Goal: Find specific page/section: Find specific page/section

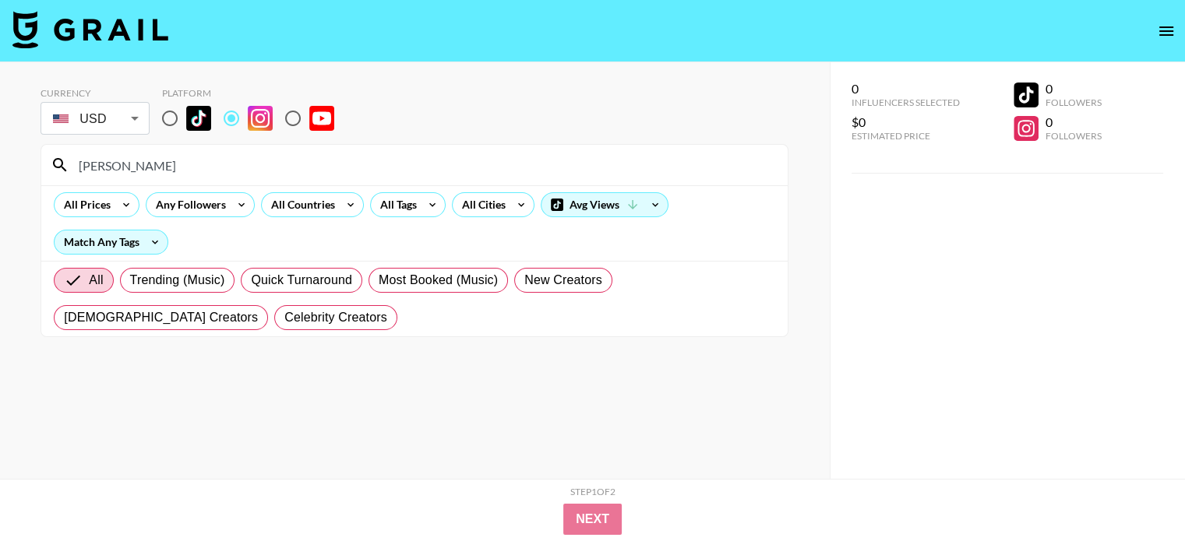
click at [298, 164] on input "[PERSON_NAME]" at bounding box center [423, 165] width 709 height 25
click at [294, 160] on input "[PERSON_NAME]" at bounding box center [423, 165] width 709 height 25
paste input "thejessicakaylee"
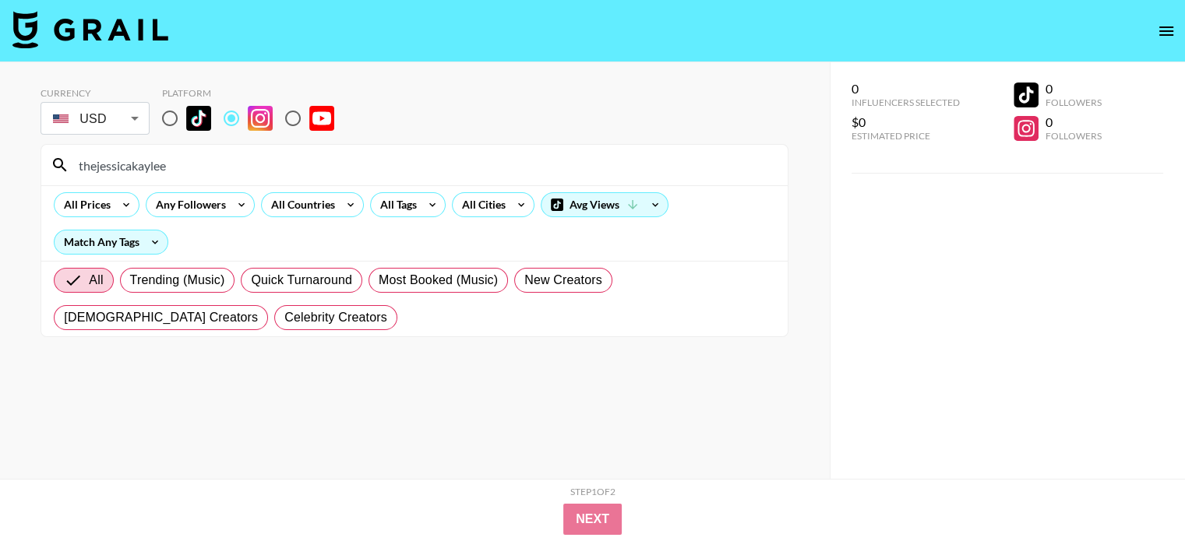
click at [392, 160] on input "thejessicakaylee" at bounding box center [423, 165] width 709 height 25
paste input "glowsaay"
click at [319, 172] on input "glowsaay" at bounding box center [423, 165] width 709 height 25
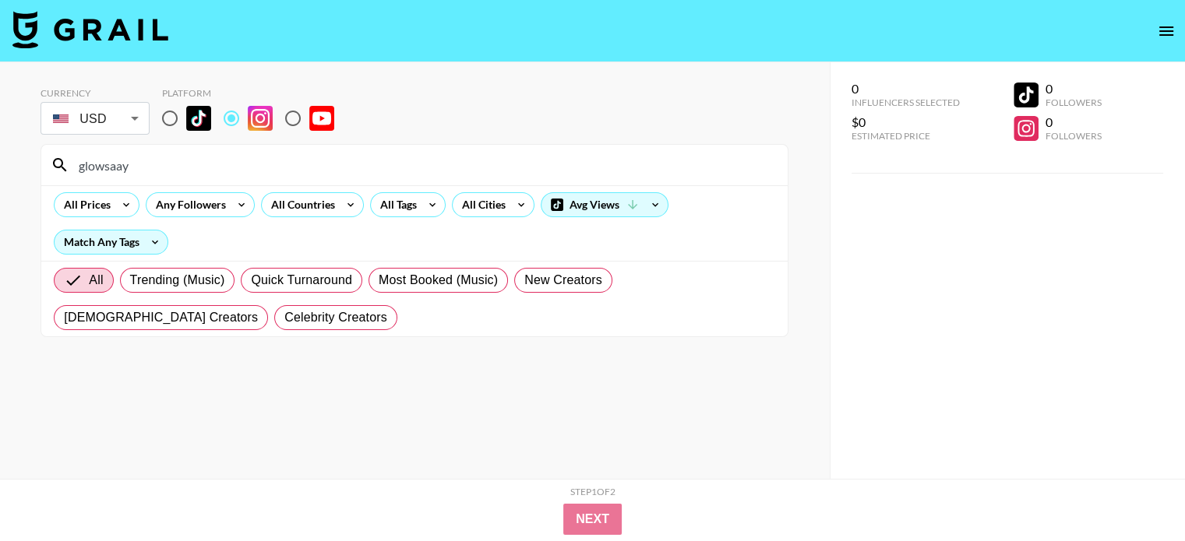
click at [319, 172] on input "glowsaay" at bounding box center [423, 165] width 709 height 25
paste input "thenaillologist"
click at [338, 156] on input "thenaillologist" at bounding box center [423, 165] width 709 height 25
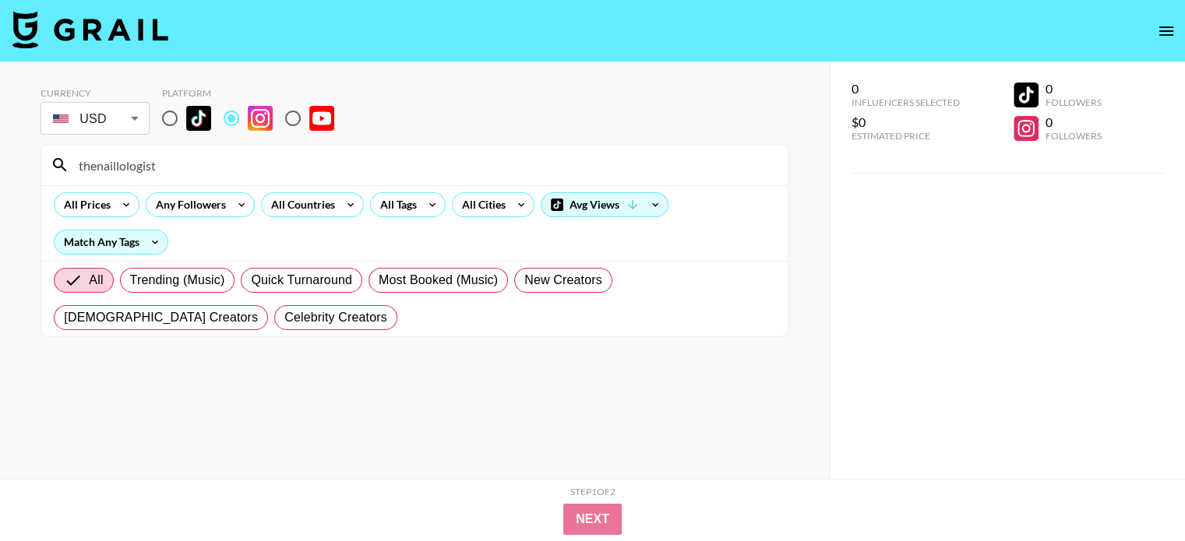
click at [338, 156] on input "thenaillologist" at bounding box center [423, 165] width 709 height 25
paste input "nickwilkinstwo"
click at [309, 162] on input "nickwilkinstwo" at bounding box center [423, 165] width 709 height 25
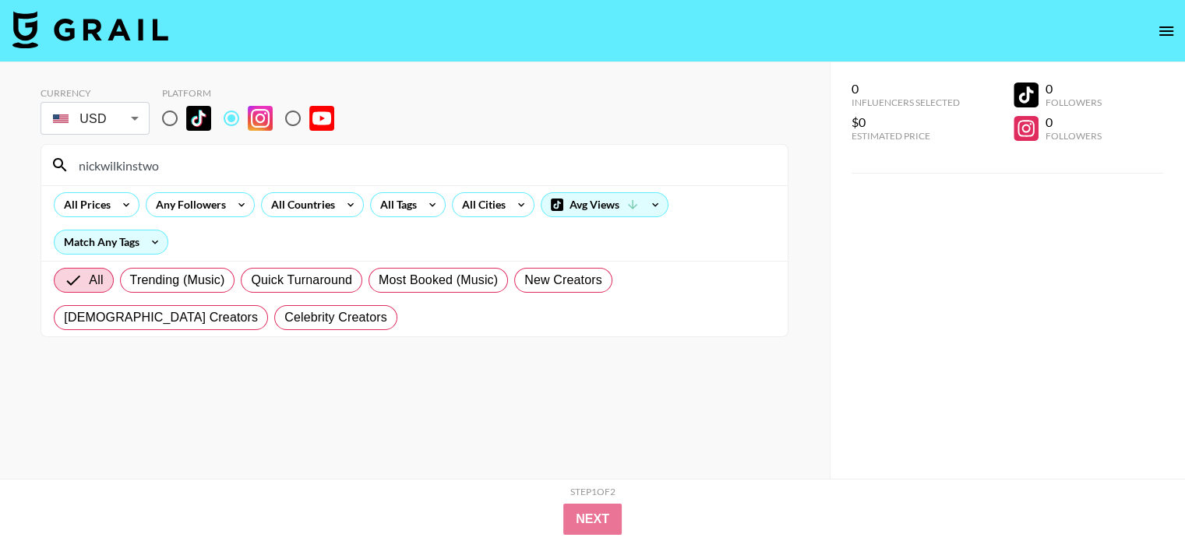
paste input "shayvise"
click at [404, 164] on input "shayvise" at bounding box center [423, 165] width 709 height 25
paste input "karlakazemi"
click at [416, 154] on input "karlakazemi" at bounding box center [423, 165] width 709 height 25
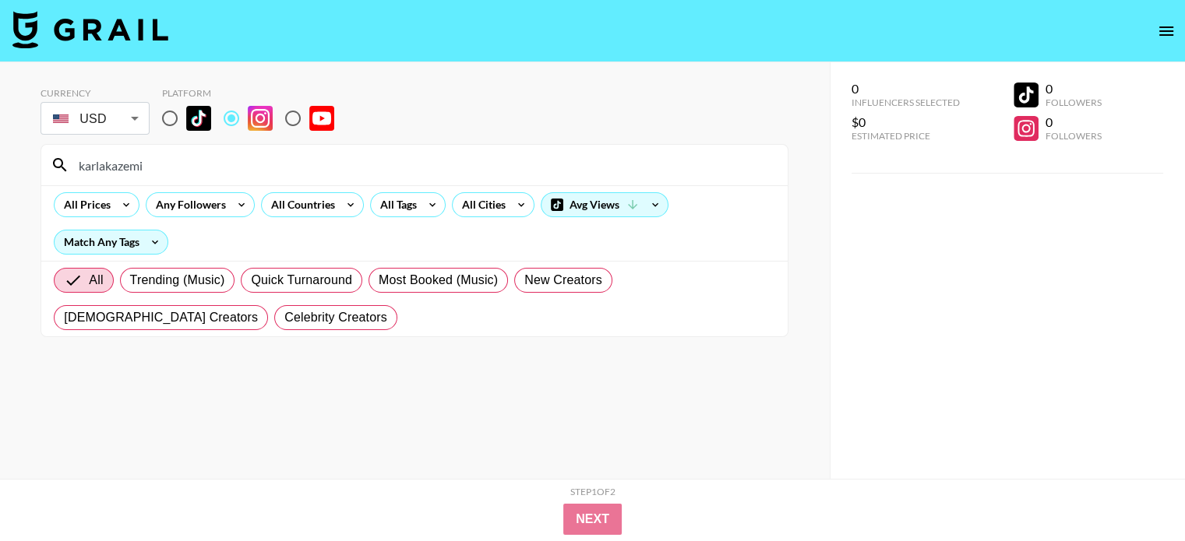
click at [416, 154] on input "karlakazemi" at bounding box center [423, 165] width 709 height 25
paste input "marlenasojka"
click at [315, 171] on input "marlenasojka" at bounding box center [423, 165] width 709 height 25
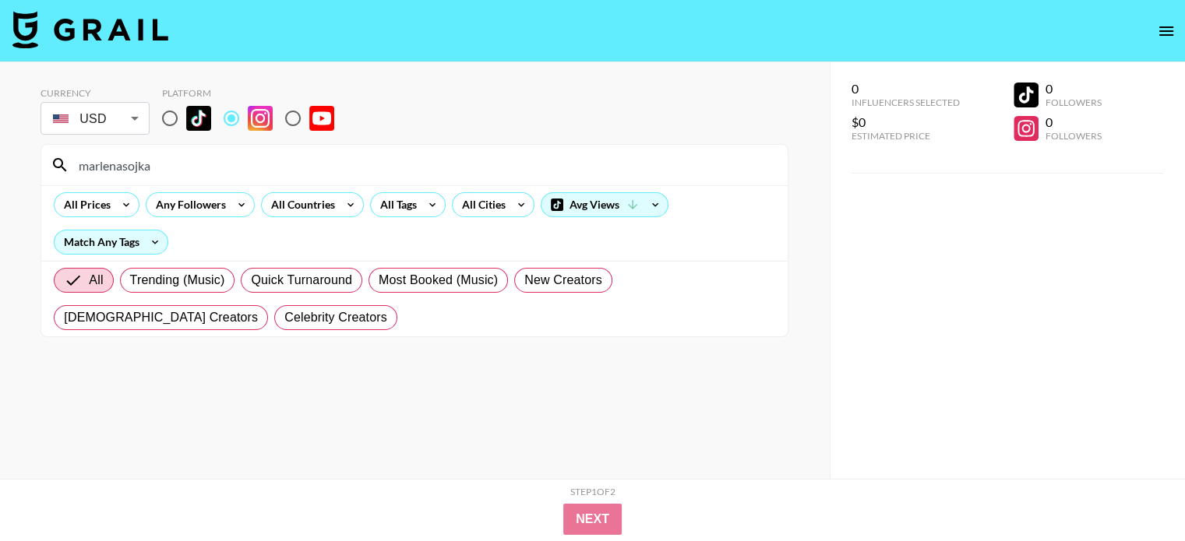
paste input "alexamcmanaman"
click at [430, 160] on input "alexamcmanaman" at bounding box center [423, 165] width 709 height 25
paste input "topknotliving"
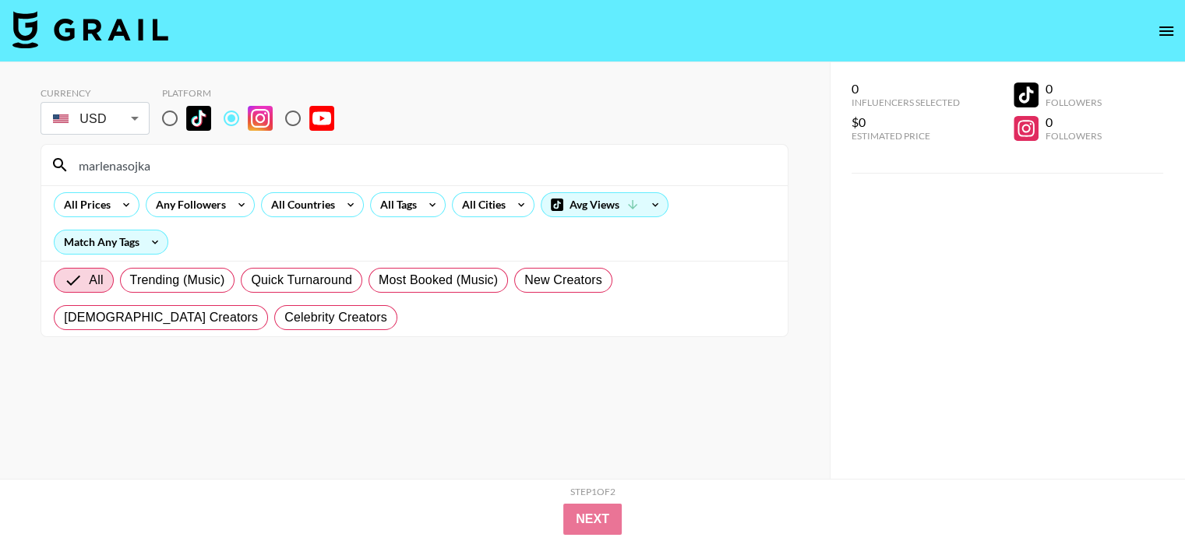
click at [335, 164] on input "marlenasojka" at bounding box center [423, 165] width 709 height 25
paste input "daleyzabeauty_"
click at [432, 161] on input "daleyzabeauty_" at bounding box center [423, 165] width 709 height 25
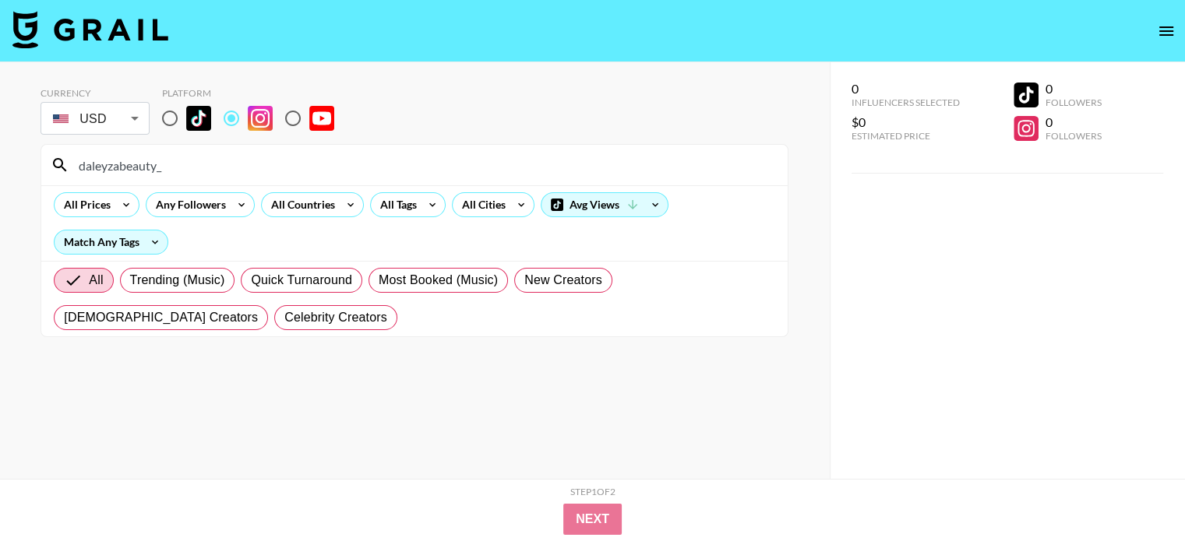
click at [432, 161] on input "daleyzabeauty_" at bounding box center [423, 165] width 709 height 25
paste input "goesbymeg"
click at [382, 153] on input "goesbymeg" at bounding box center [423, 165] width 709 height 25
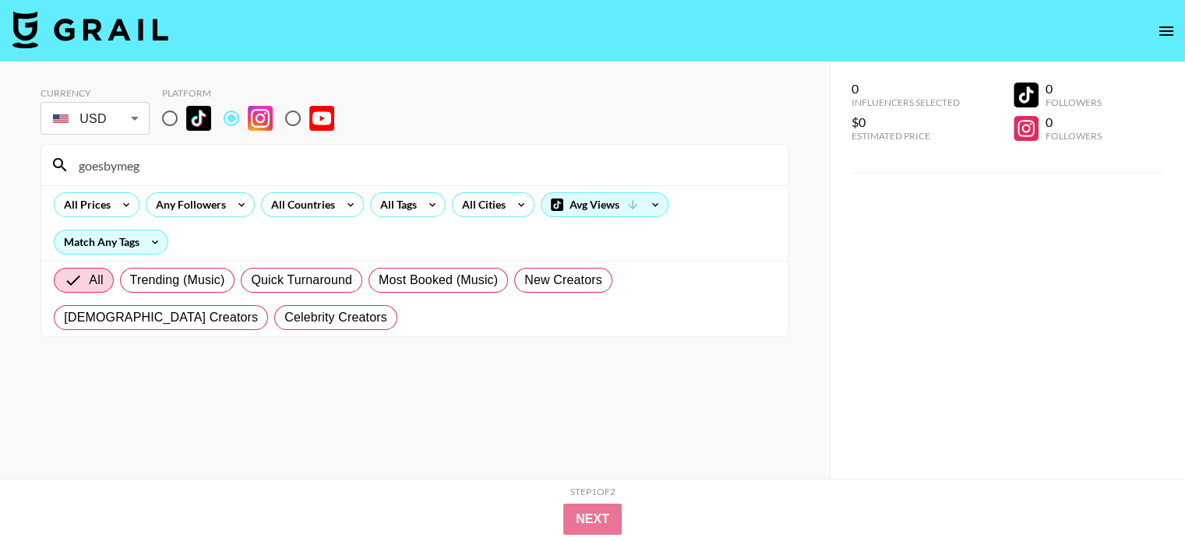
click at [382, 153] on input "goesbymeg" at bounding box center [423, 165] width 709 height 25
paste input "rachelbowlin"
click at [400, 161] on input "rachelbowling" at bounding box center [423, 165] width 709 height 25
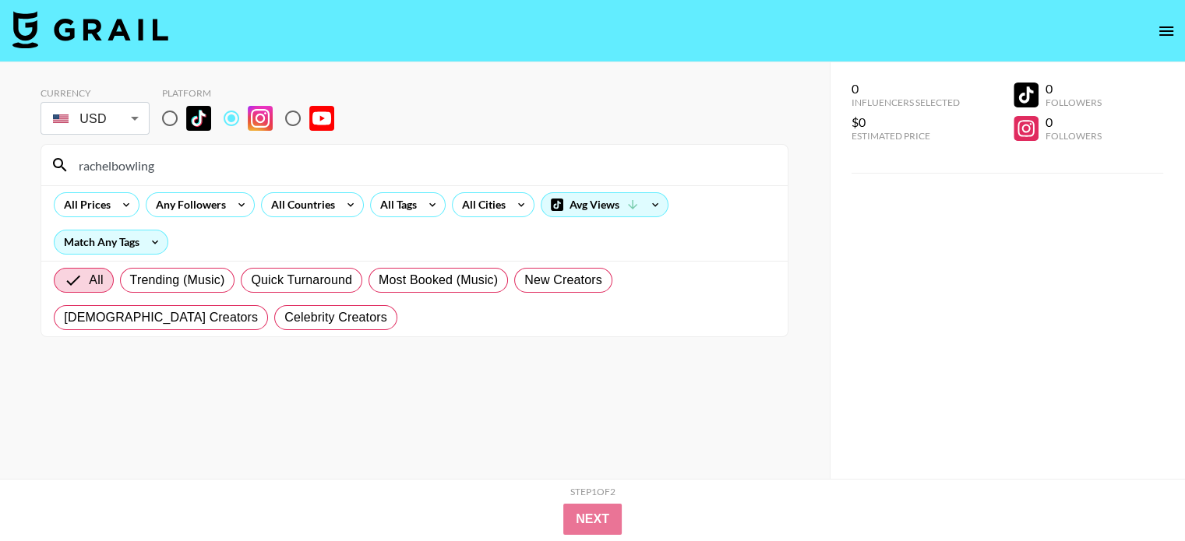
paste input "aryazmakeup"
click at [398, 160] on input "aryazmakeup" at bounding box center [423, 165] width 709 height 25
paste input "micocinarapida"
click at [387, 167] on input "micocinarapida" at bounding box center [423, 165] width 709 height 25
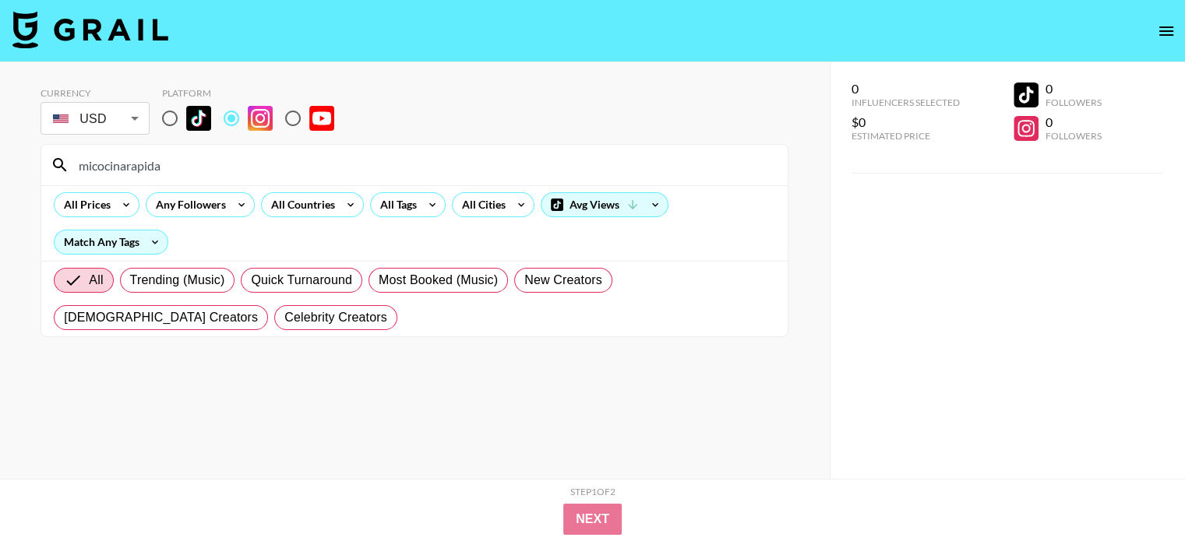
click at [387, 167] on input "micocinarapida" at bounding box center [423, 165] width 709 height 25
paste input "ezmiabascom"
click at [544, 157] on input "ezmiabascom" at bounding box center [423, 165] width 709 height 25
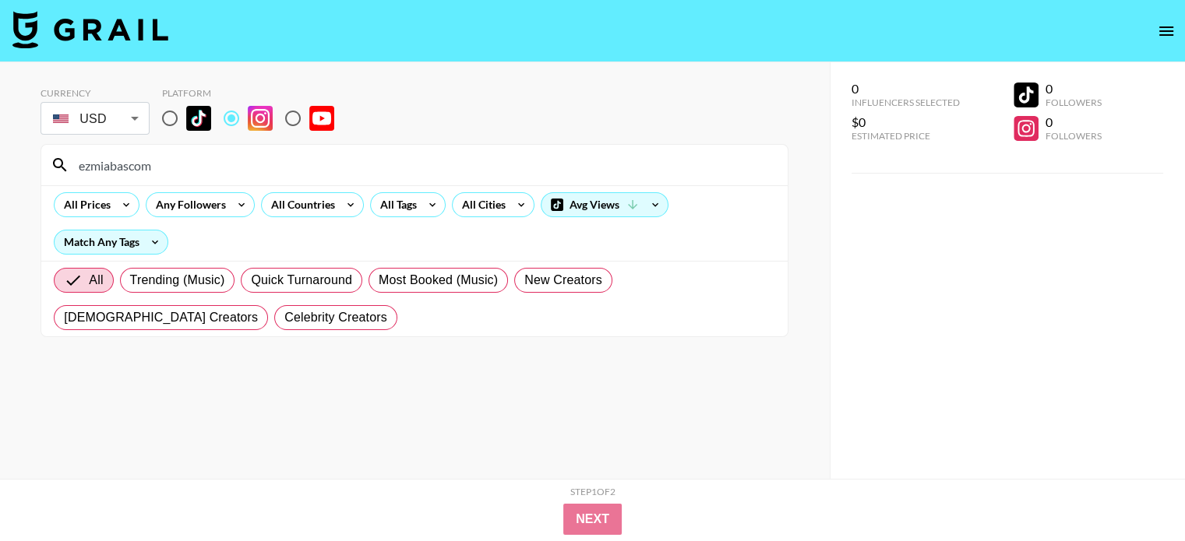
click at [544, 157] on input "ezmiabascom" at bounding box center [423, 165] width 709 height 25
paste input "frankietavares"
click at [449, 162] on input "ezmiabascom" at bounding box center [423, 165] width 709 height 25
paste input "[PERSON_NAME]"
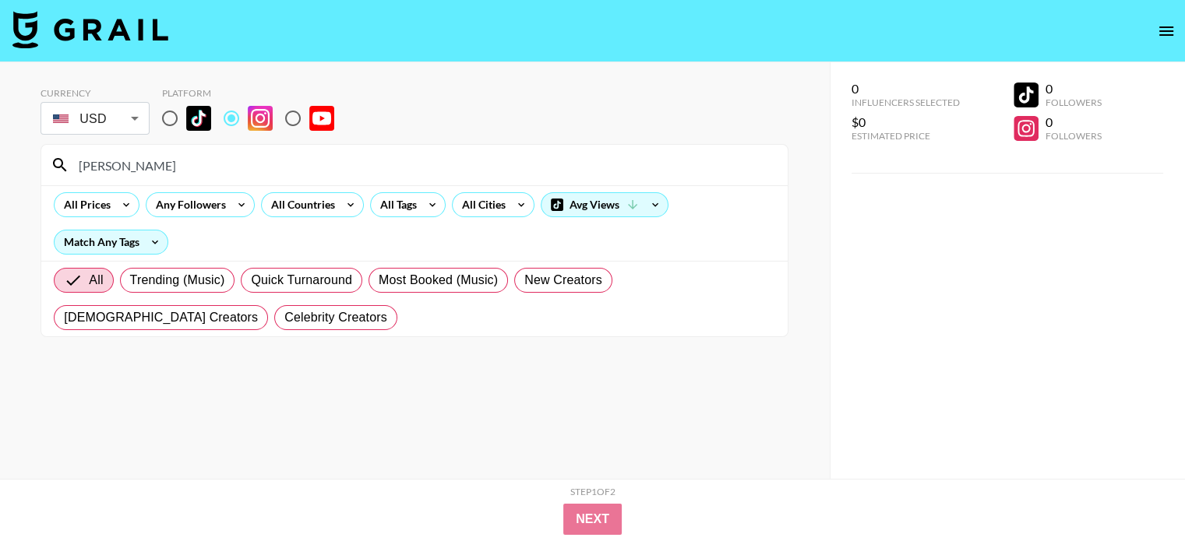
click at [328, 169] on input "[PERSON_NAME]" at bounding box center [423, 165] width 709 height 25
paste input "deniselr.x"
click at [223, 157] on input "deniselr.xo" at bounding box center [423, 165] width 709 height 25
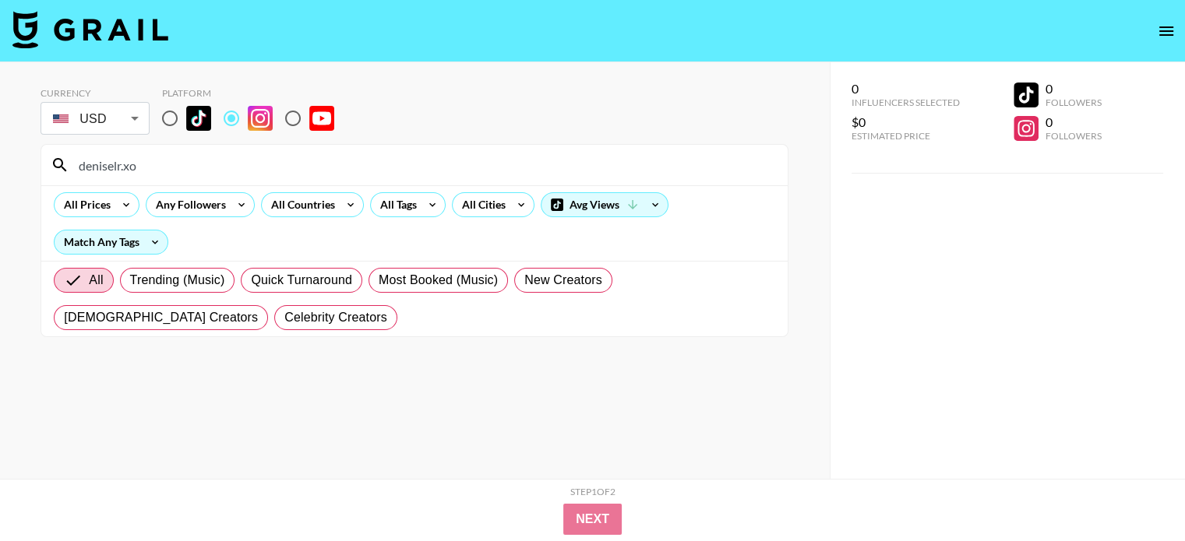
click at [223, 157] on input "deniselr.xo" at bounding box center [423, 165] width 709 height 25
paste input "_sophiesilva_"
click at [379, 164] on input "_sophiesilva_" at bounding box center [423, 165] width 709 height 25
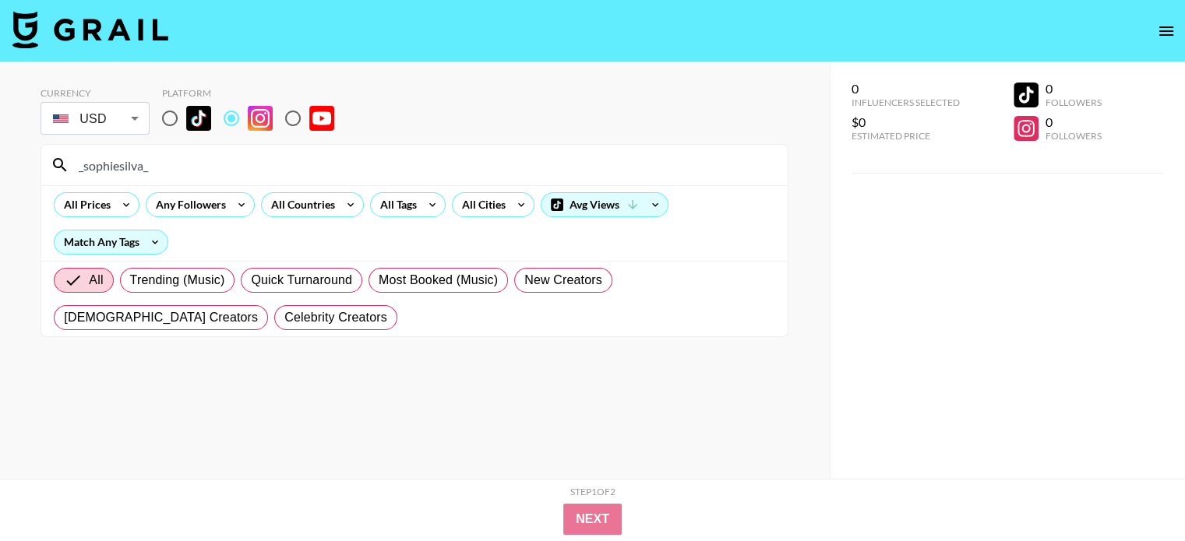
click at [382, 156] on input "_sophiesilva_" at bounding box center [423, 165] width 709 height 25
paste input "hair.by.suzi"
click at [355, 167] on input "hair.by.suzi" at bounding box center [423, 165] width 709 height 25
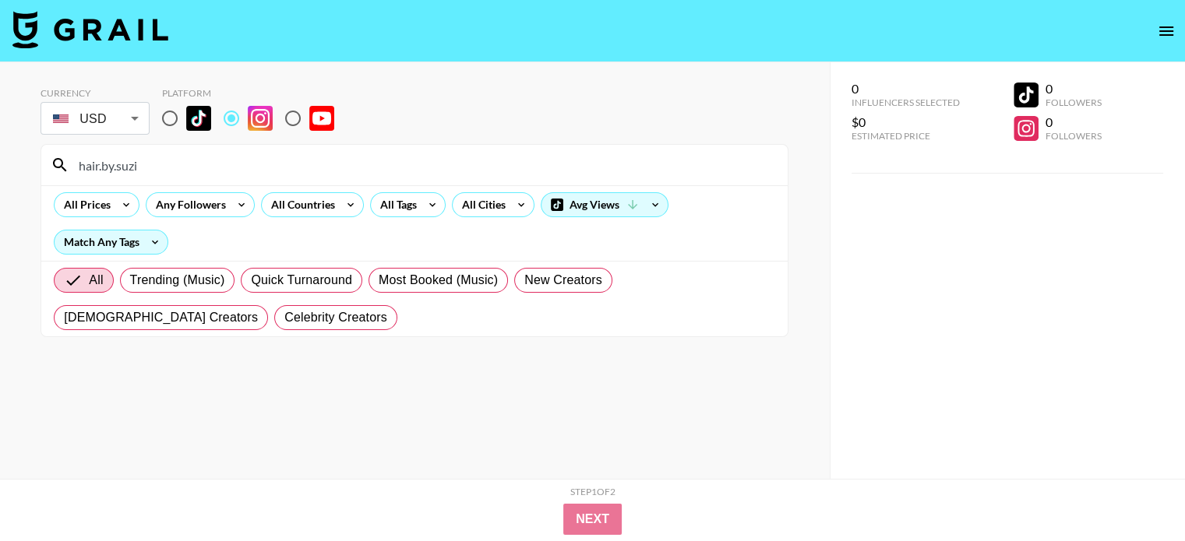
click at [355, 167] on input "hair.by.suzi" at bounding box center [423, 165] width 709 height 25
paste input "raeganspoetry"
click at [310, 163] on input "raeganspoetry" at bounding box center [423, 165] width 709 height 25
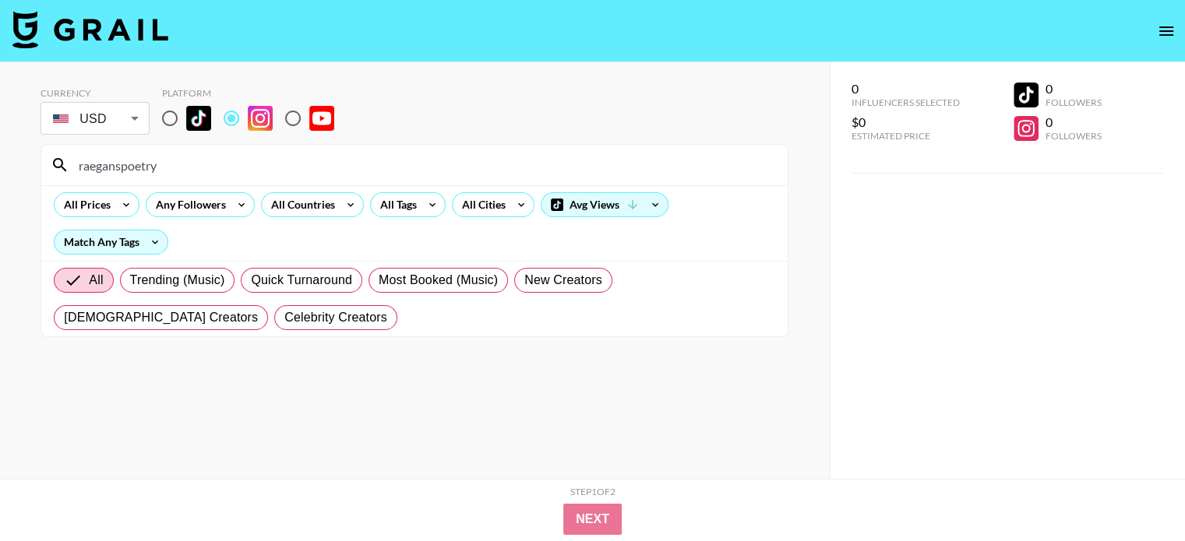
click at [310, 163] on input "raeganspoetry" at bounding box center [423, 165] width 709 height 25
paste input "bellabaileybarnes"
type input "bellabaileybarnes"
